Goal: Navigation & Orientation: Find specific page/section

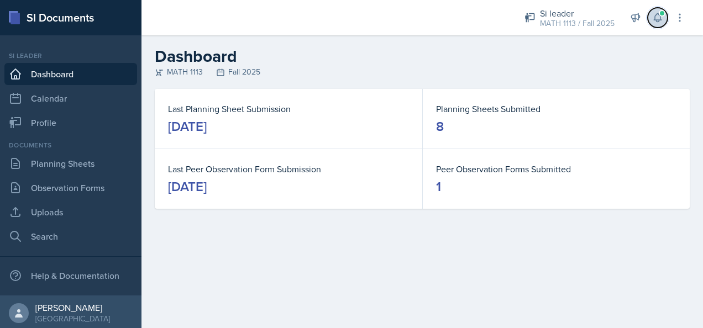
click at [658, 20] on icon at bounding box center [657, 18] width 7 height 8
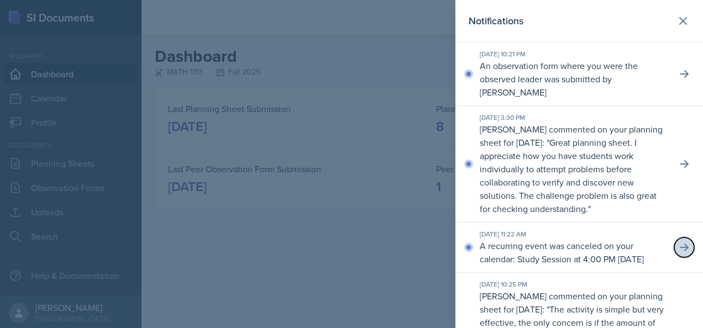
click at [680, 244] on icon at bounding box center [684, 248] width 9 height 8
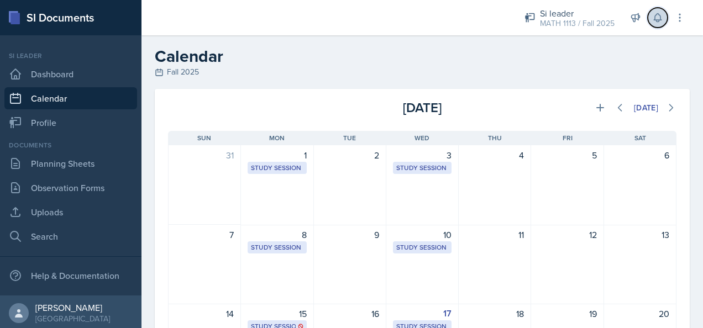
click at [662, 17] on icon at bounding box center [657, 17] width 11 height 11
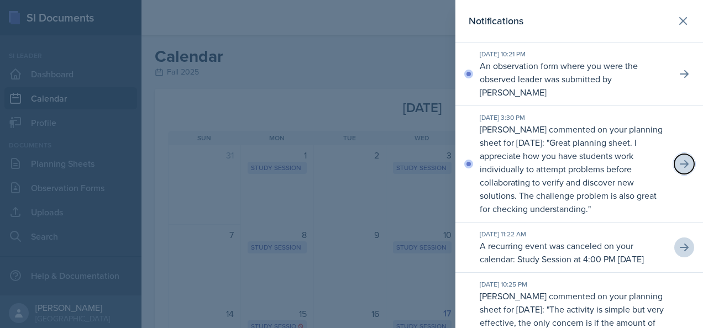
click at [679, 159] on icon at bounding box center [684, 164] width 11 height 11
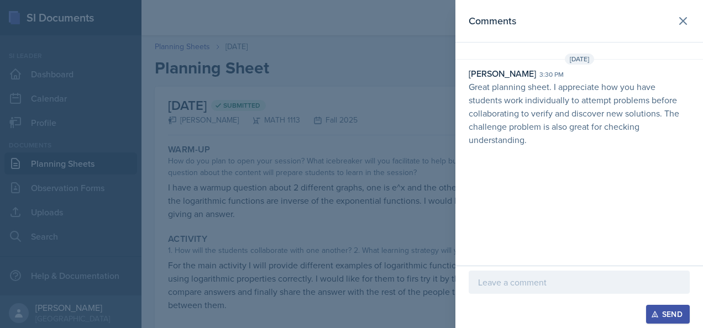
click at [609, 291] on div at bounding box center [579, 282] width 221 height 23
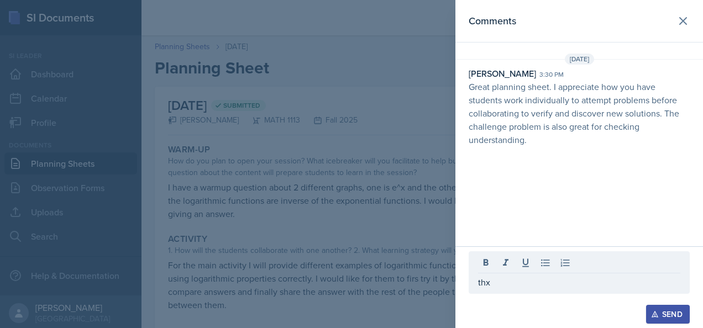
click at [678, 314] on div "Send" at bounding box center [668, 314] width 29 height 9
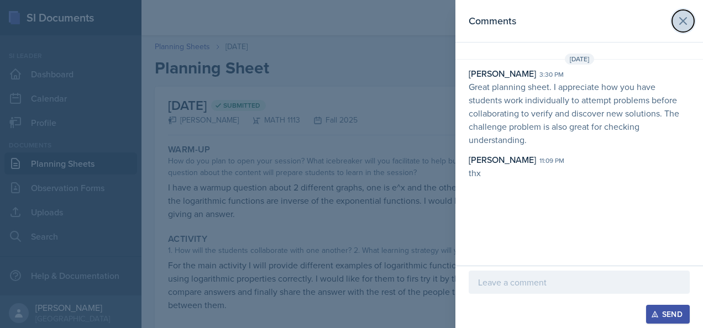
click at [688, 20] on icon at bounding box center [683, 20] width 13 height 13
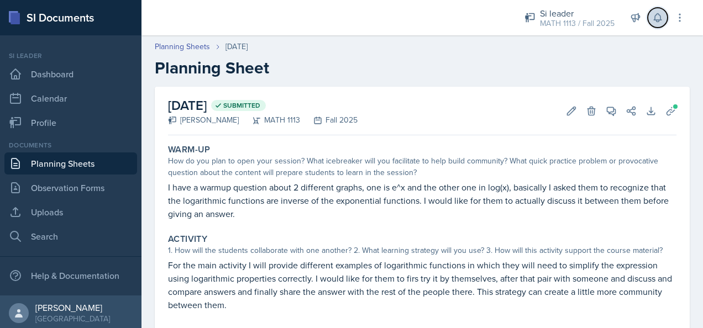
click at [664, 19] on button at bounding box center [658, 18] width 20 height 20
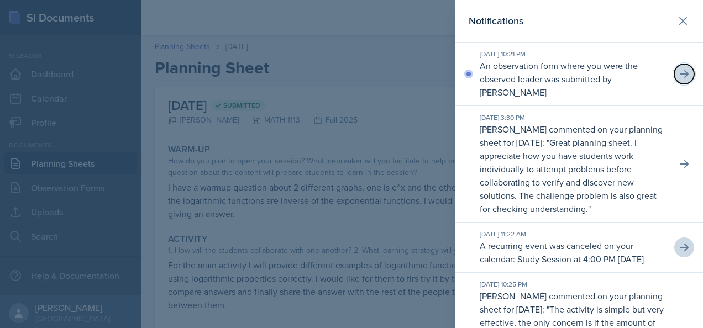
click at [680, 70] on icon at bounding box center [684, 74] width 9 height 8
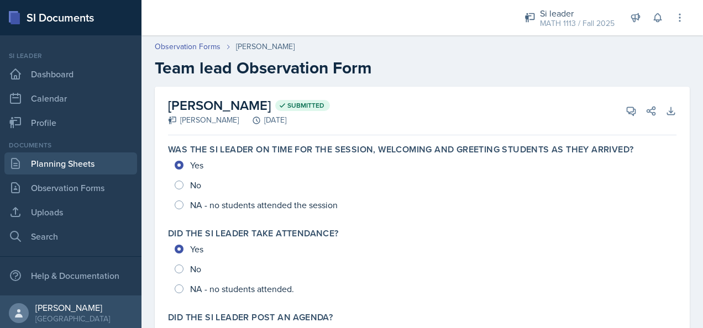
click at [67, 159] on link "Planning Sheets" at bounding box center [70, 164] width 133 height 22
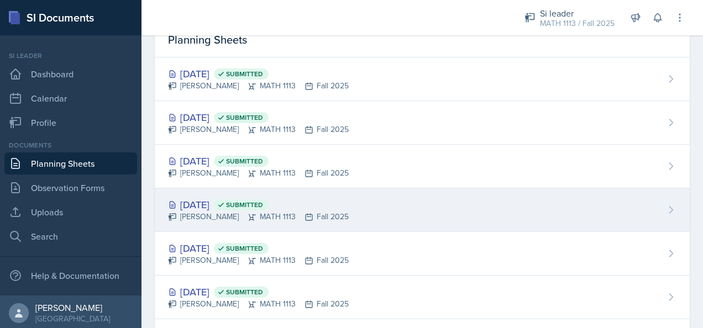
scroll to position [111, 0]
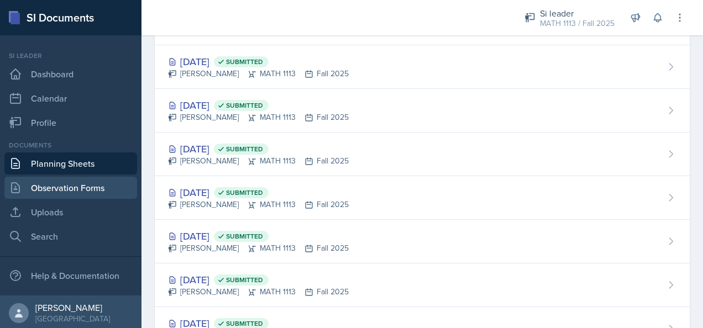
click at [40, 188] on link "Observation Forms" at bounding box center [70, 188] width 133 height 22
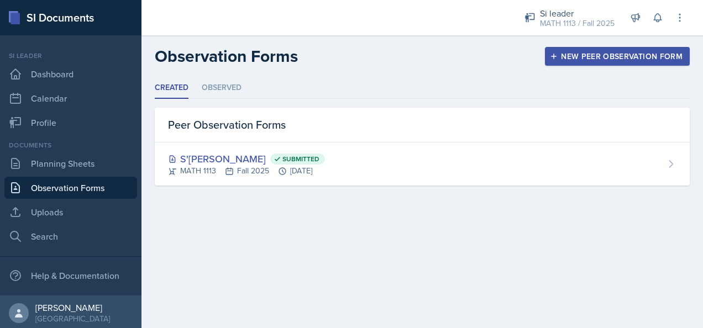
click at [306, 164] on div "S'[PERSON_NAME] Submitted MATH 1113 Fall 2025 [DATE]" at bounding box center [246, 163] width 157 height 25
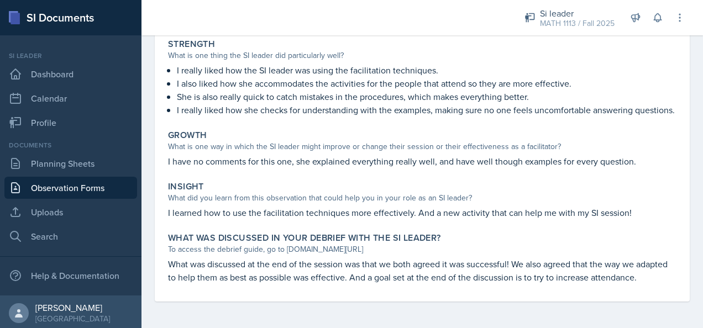
scroll to position [228, 0]
click at [97, 169] on link "Planning Sheets" at bounding box center [70, 164] width 133 height 22
